Goal: Task Accomplishment & Management: Manage account settings

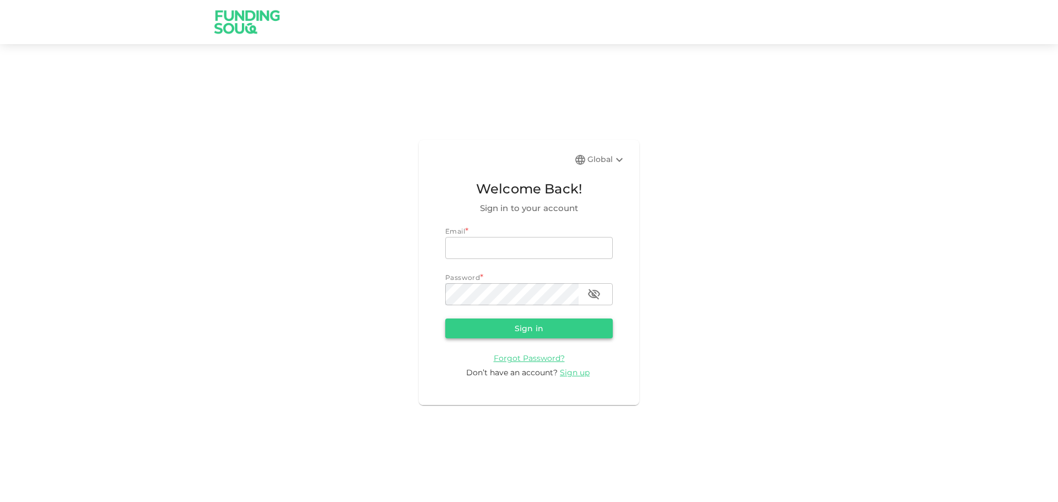
type input "[EMAIL_ADDRESS][DOMAIN_NAME]"
click at [542, 333] on button "Sign in" at bounding box center [529, 329] width 168 height 20
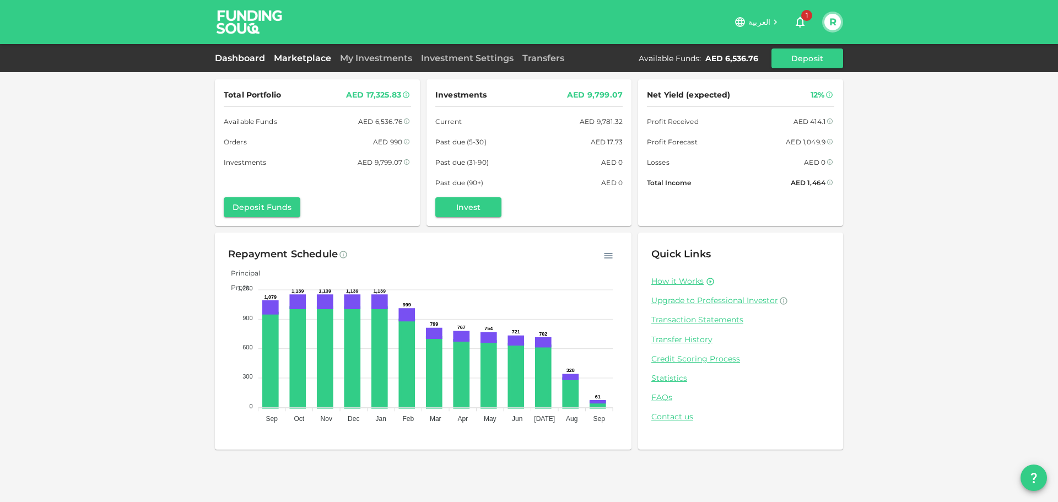
click at [312, 56] on link "Marketplace" at bounding box center [303, 58] width 66 height 10
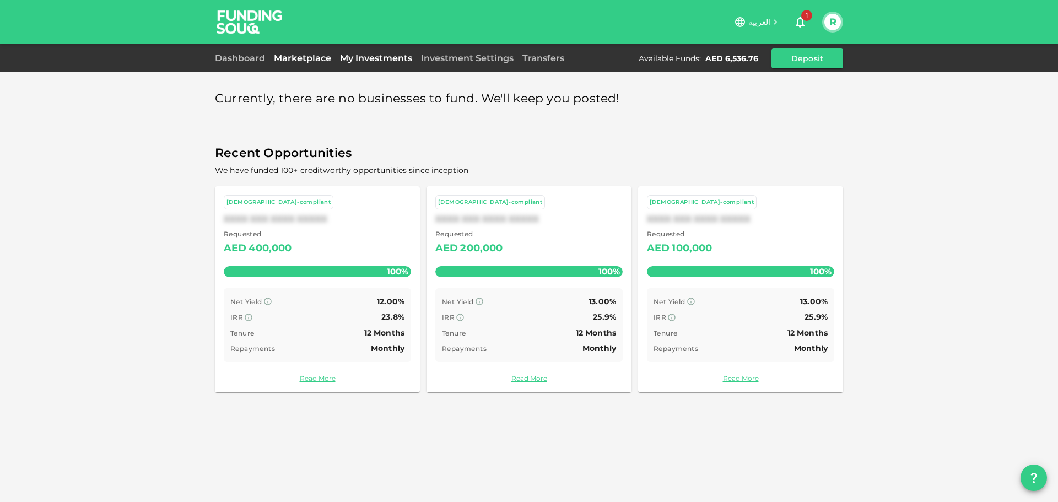
click at [355, 62] on link "My Investments" at bounding box center [376, 58] width 81 height 10
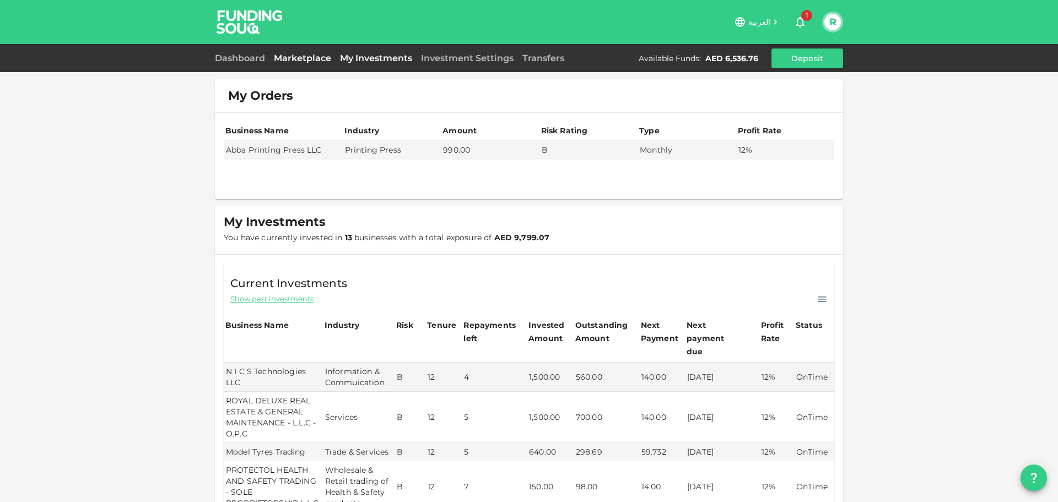
click at [298, 62] on link "Marketplace" at bounding box center [303, 58] width 66 height 10
